Goal: Task Accomplishment & Management: Use online tool/utility

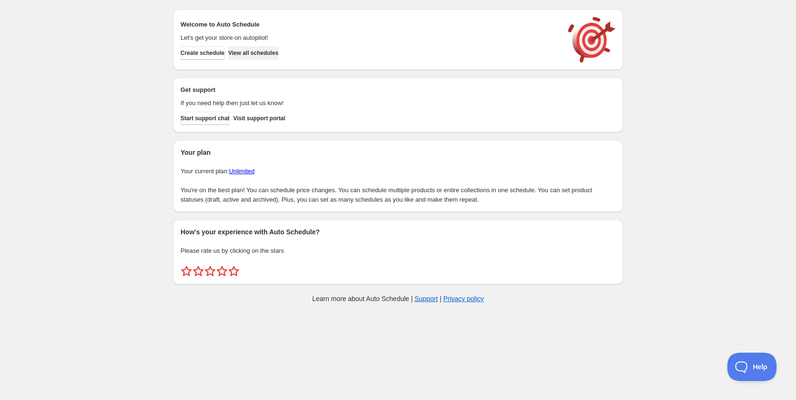
click at [279, 55] on span "View all schedules" at bounding box center [253, 53] width 50 height 8
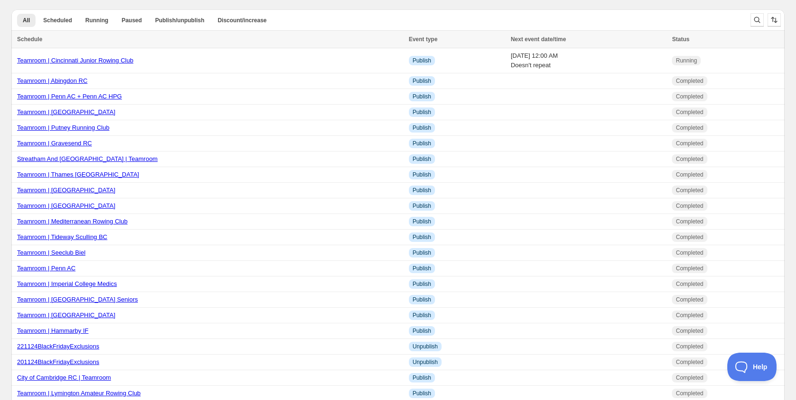
scroll to position [530, 0]
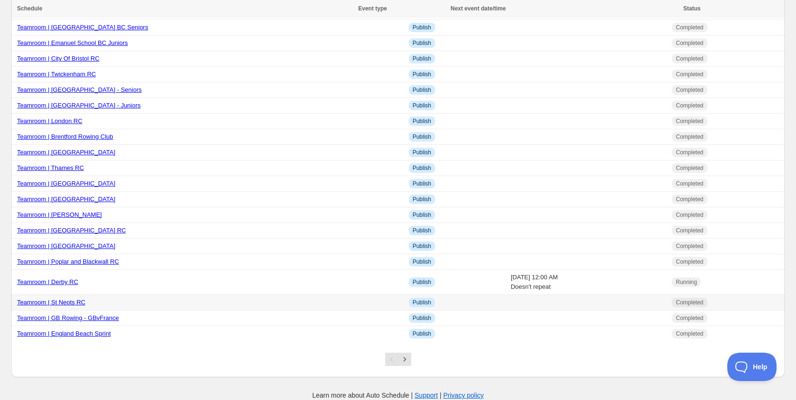
click at [65, 298] on div "Teamroom | St Neots RC" at bounding box center [210, 302] width 386 height 9
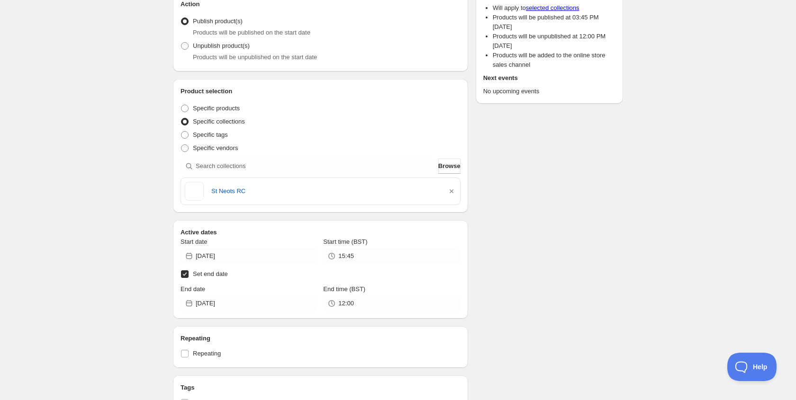
scroll to position [109, 0]
click at [231, 254] on input "[DATE]" at bounding box center [257, 254] width 122 height 15
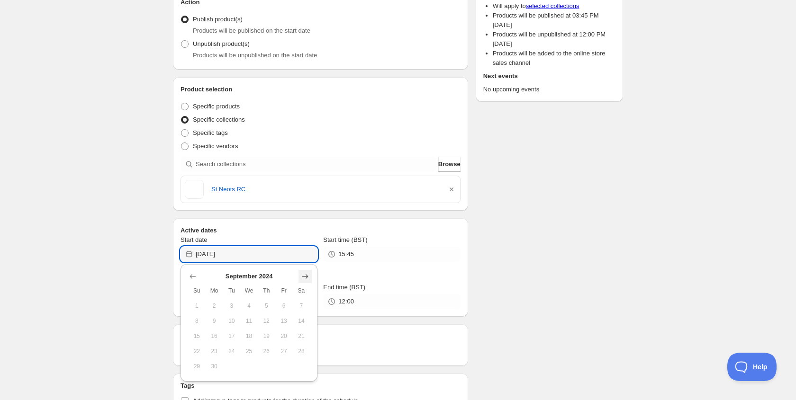
click at [299, 274] on button "Show next month, October 2024" at bounding box center [305, 276] width 13 height 13
click at [299, 274] on button "Show next month, November 2024" at bounding box center [305, 276] width 13 height 13
click at [299, 274] on button "Show next month, December 2024" at bounding box center [305, 276] width 13 height 13
click at [299, 274] on button "Show next month, January 2025" at bounding box center [305, 276] width 13 height 13
click at [299, 274] on button "Show next month, February 2025" at bounding box center [305, 276] width 13 height 13
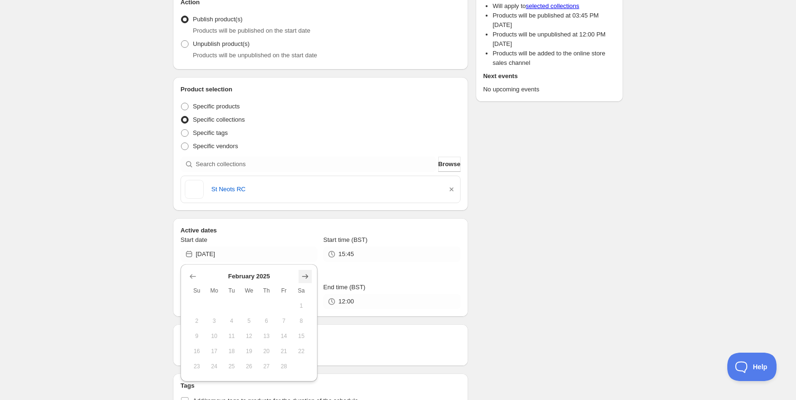
click at [299, 274] on button "Show next month, March 2025" at bounding box center [305, 276] width 13 height 13
click at [299, 274] on button "Show next month, April 2025" at bounding box center [305, 276] width 13 height 13
click at [299, 274] on button "Show next month, May 2025" at bounding box center [305, 276] width 13 height 13
click at [299, 274] on button "Show next month, June 2025" at bounding box center [305, 276] width 13 height 13
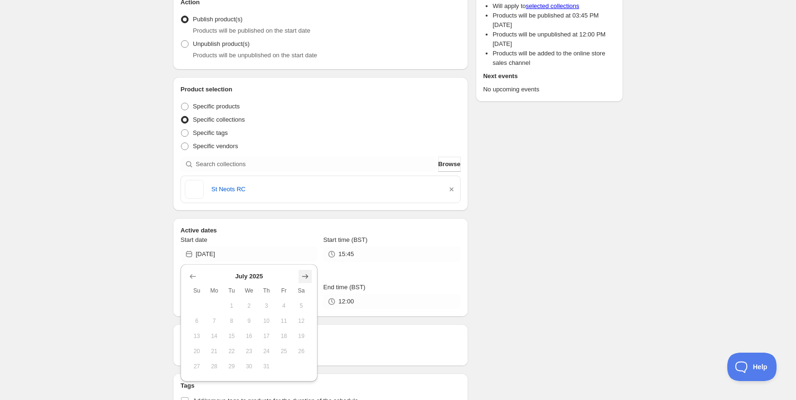
click at [299, 274] on button "Show next month, August 2025" at bounding box center [305, 276] width 13 height 13
click at [299, 274] on button "Show next month, September 2025" at bounding box center [305, 276] width 13 height 13
click at [190, 279] on icon "Show previous month, August 2025" at bounding box center [192, 276] width 9 height 9
click at [248, 346] on button "20" at bounding box center [249, 351] width 18 height 15
type input "[DATE]"
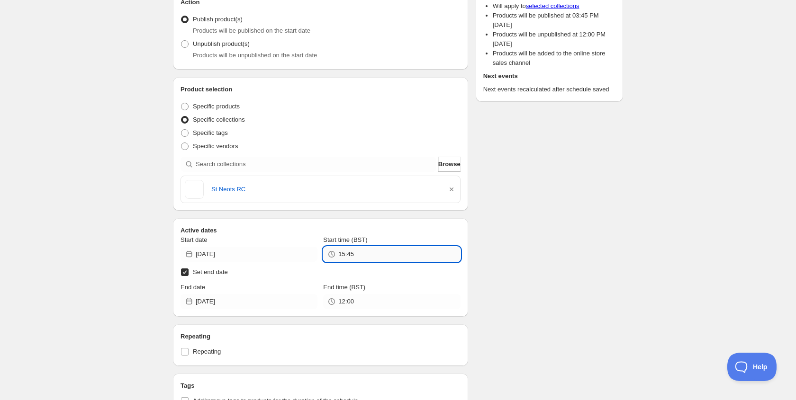
click at [347, 257] on input "15:45" at bounding box center [399, 254] width 122 height 15
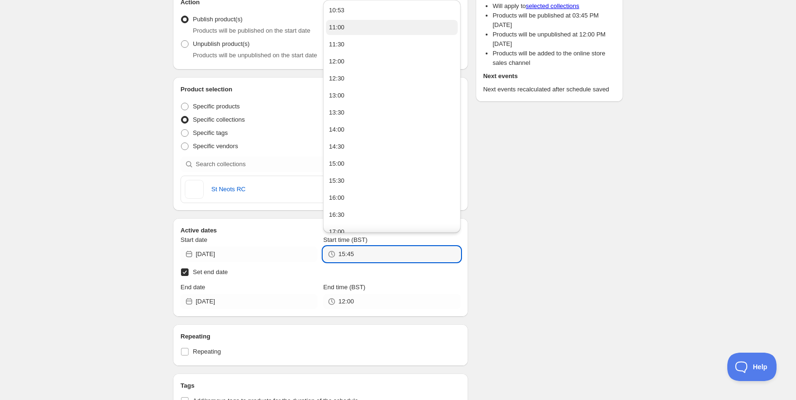
click at [336, 27] on div "11:00" at bounding box center [337, 27] width 16 height 9
type input "11:00"
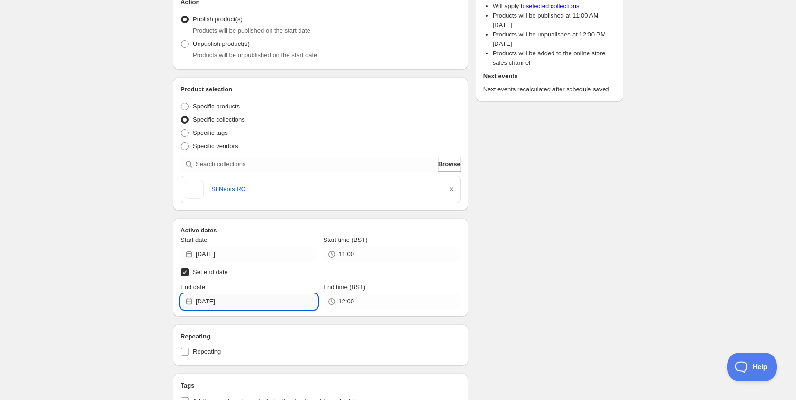
click at [229, 297] on input "[DATE]" at bounding box center [257, 301] width 122 height 15
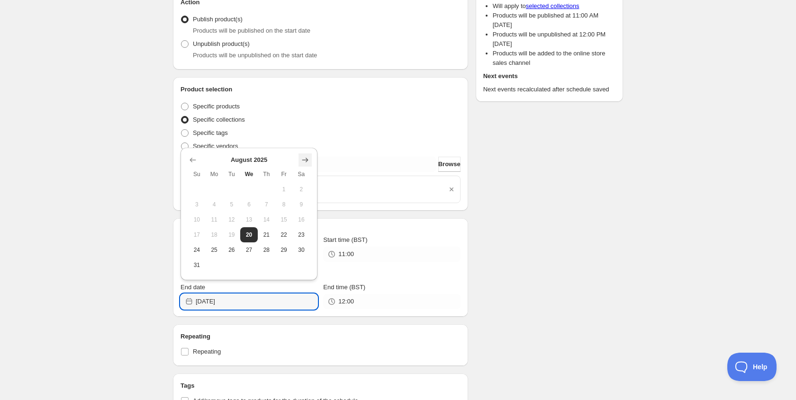
click at [306, 159] on icon "Show next month, September 2025" at bounding box center [304, 159] width 9 height 9
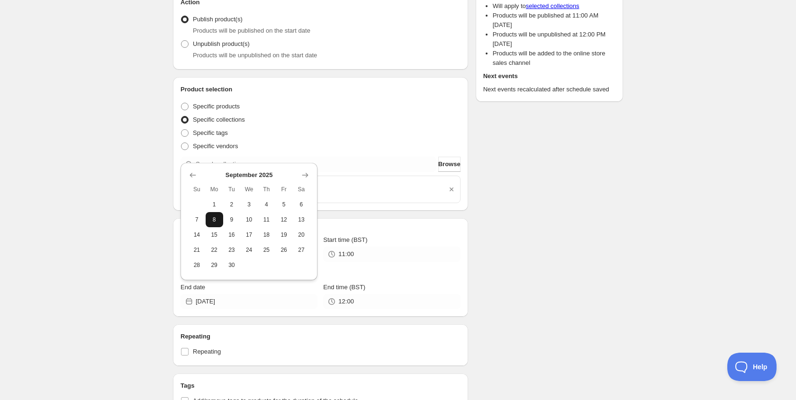
click at [210, 222] on span "8" at bounding box center [214, 220] width 10 height 8
type input "[DATE]"
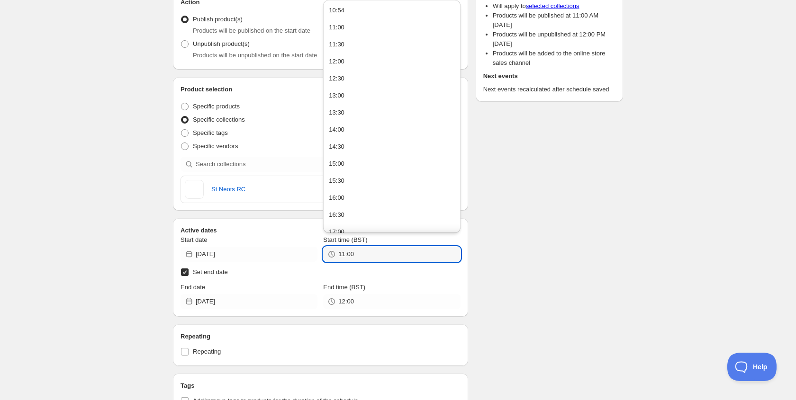
drag, startPoint x: 361, startPoint y: 255, endPoint x: 309, endPoint y: 246, distance: 52.4
click at [309, 246] on div "Start date [DATE] Start time (BST) 11:00" at bounding box center [321, 249] width 280 height 27
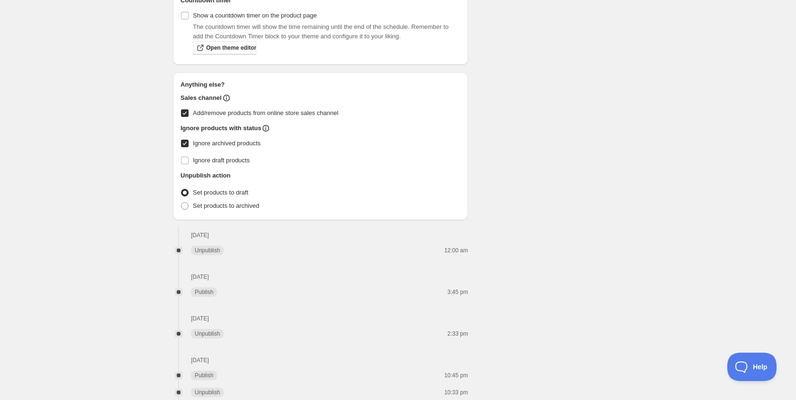
scroll to position [543, 0]
type input "10:54"
click at [189, 164] on span at bounding box center [185, 161] width 9 height 9
click at [189, 164] on input "Ignore draft products" at bounding box center [185, 162] width 8 height 8
click at [186, 159] on input "Ignore draft products" at bounding box center [185, 162] width 8 height 8
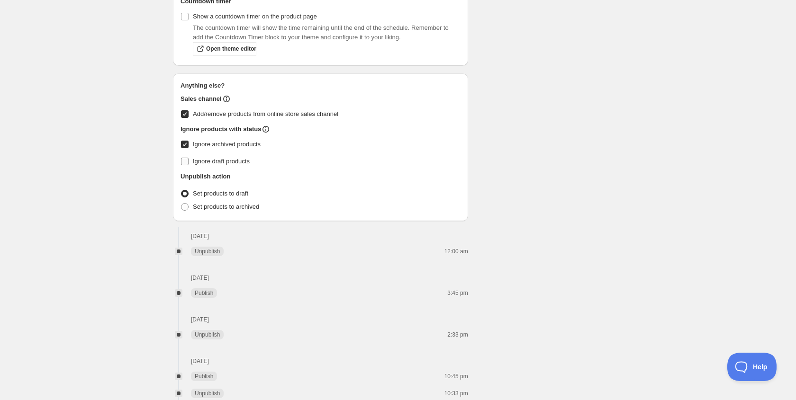
checkbox input "false"
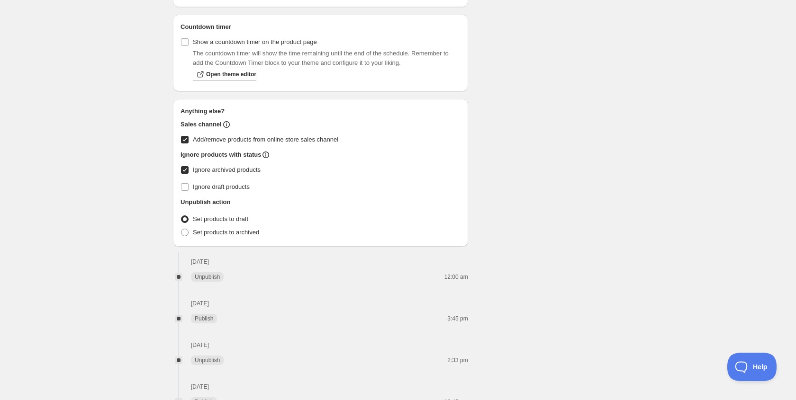
scroll to position [506, 0]
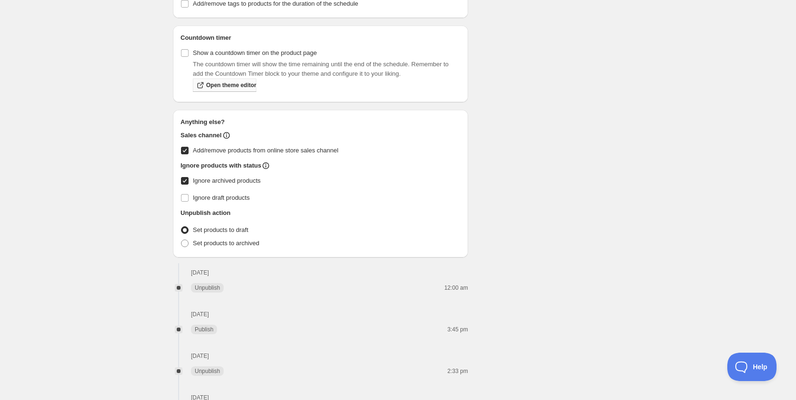
click at [232, 89] on span "Open theme editor" at bounding box center [231, 86] width 50 height 8
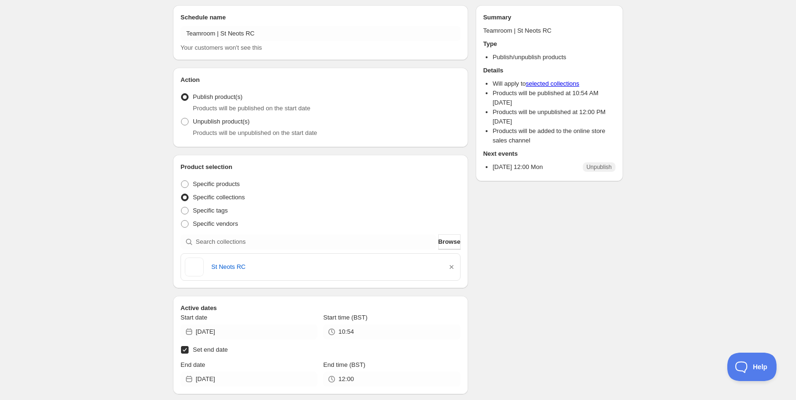
scroll to position [0, 0]
